Goal: Information Seeking & Learning: Understand process/instructions

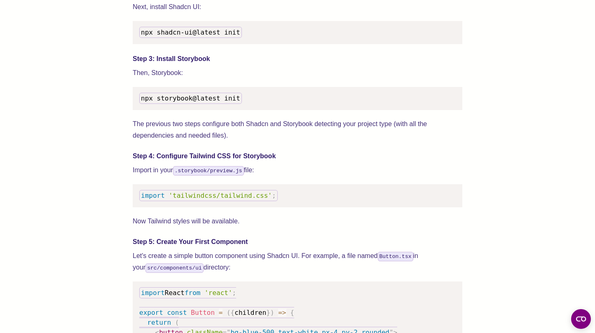
scroll to position [927, 0]
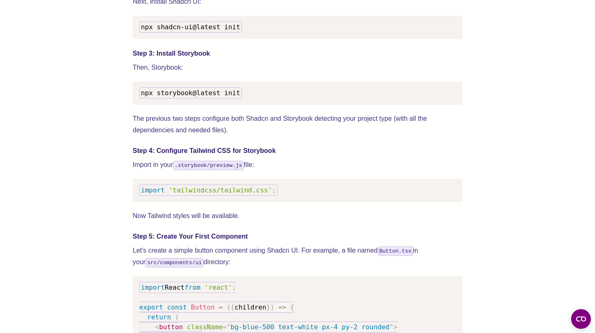
click at [234, 196] on code "import 'tailwindcss/tailwind.css' ;" at bounding box center [208, 190] width 138 height 11
click at [233, 194] on span "'tailwindcss/tailwind.css'" at bounding box center [220, 190] width 103 height 8
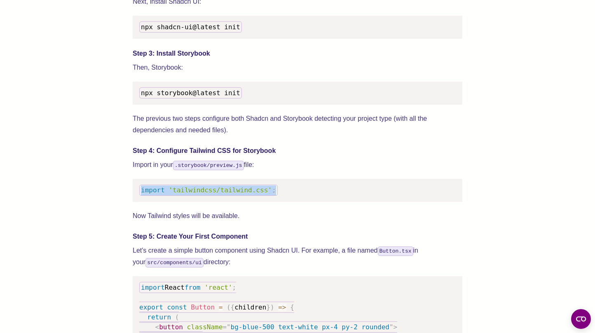
copy code "import 'tailwindcss/tailwind.css' ;"
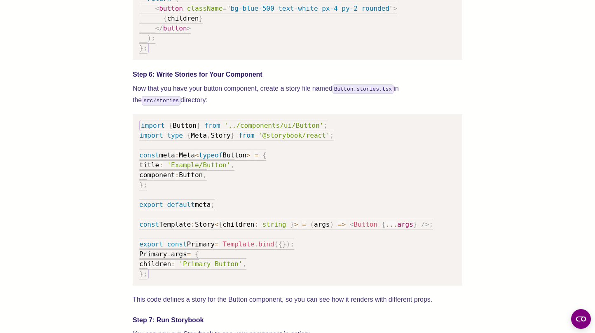
scroll to position [1281, 0]
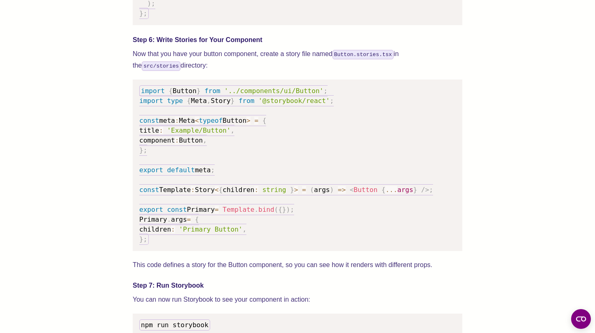
click at [149, 105] on span "import" at bounding box center [151, 101] width 24 height 8
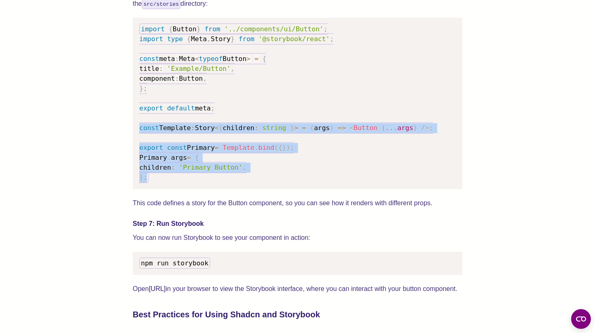
scroll to position [1253, 0]
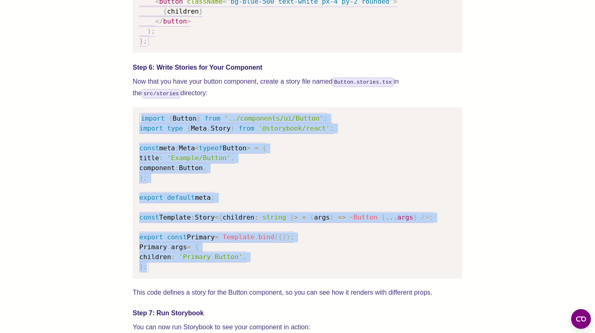
drag, startPoint x: 155, startPoint y: 185, endPoint x: 117, endPoint y: 133, distance: 65.2
click at [133, 133] on pre "import { Button } from '../components/ui/Button' ; import type { Meta , Story }…" at bounding box center [298, 192] width 330 height 171
copy code "import { Button } from '../components/ui/Button' ; import type { Meta , Story }…"
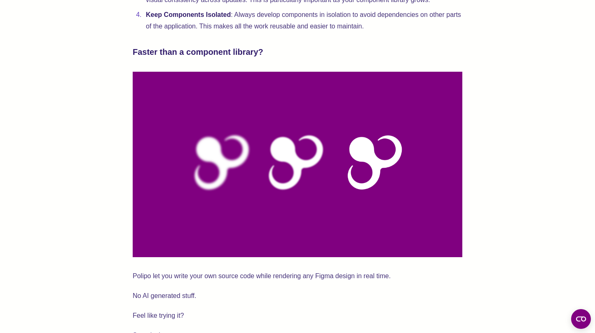
scroll to position [2186, 0]
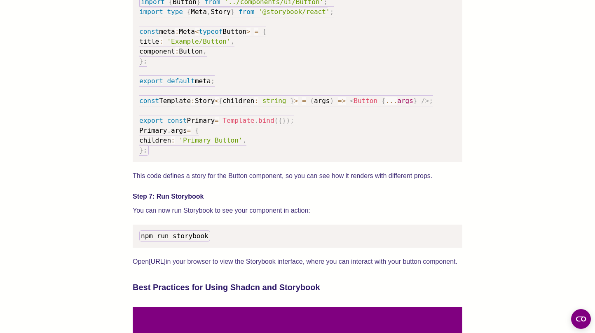
scroll to position [1496, 0]
